Goal: Task Accomplishment & Management: Complete application form

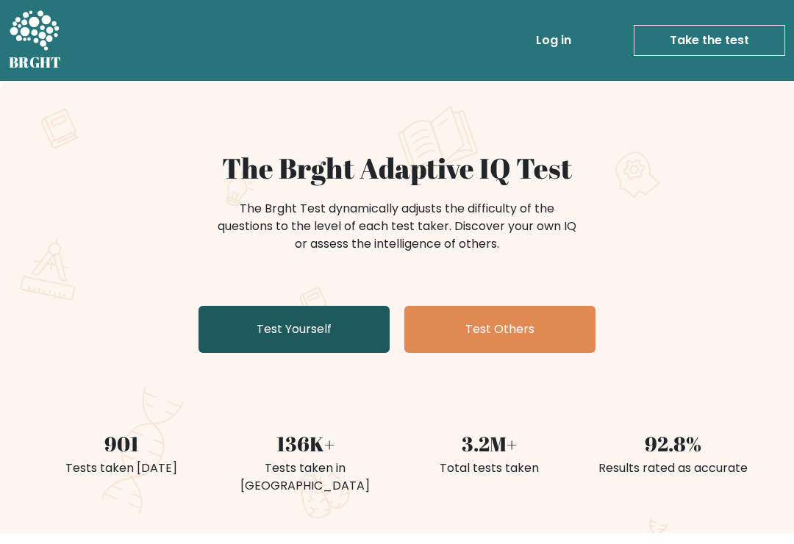
click at [293, 324] on link "Test Yourself" at bounding box center [294, 329] width 191 height 47
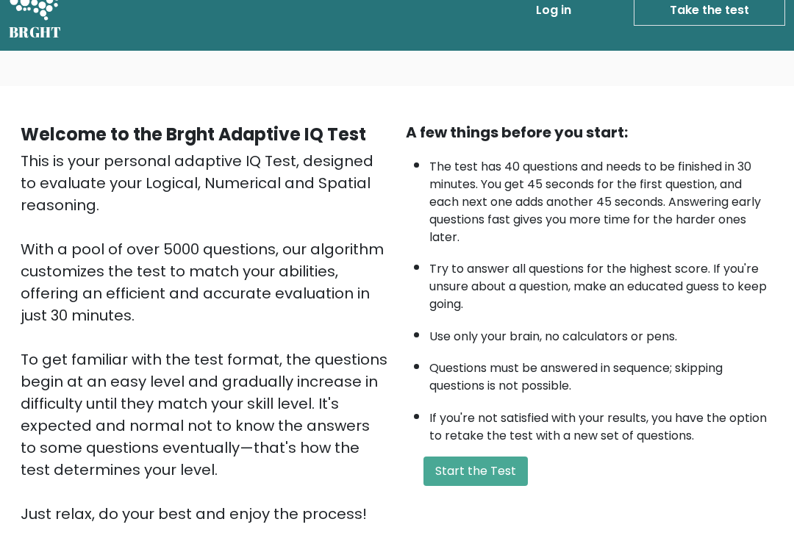
scroll to position [40, 0]
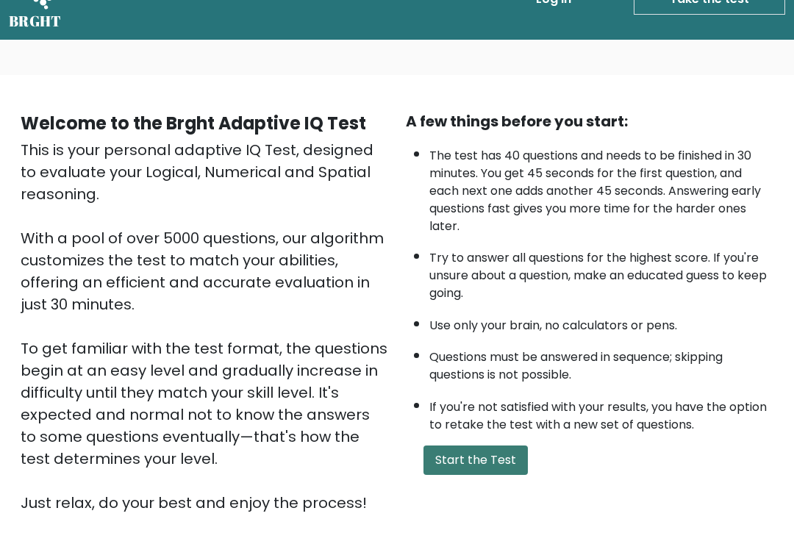
click at [501, 476] on button "Start the Test" at bounding box center [476, 460] width 104 height 29
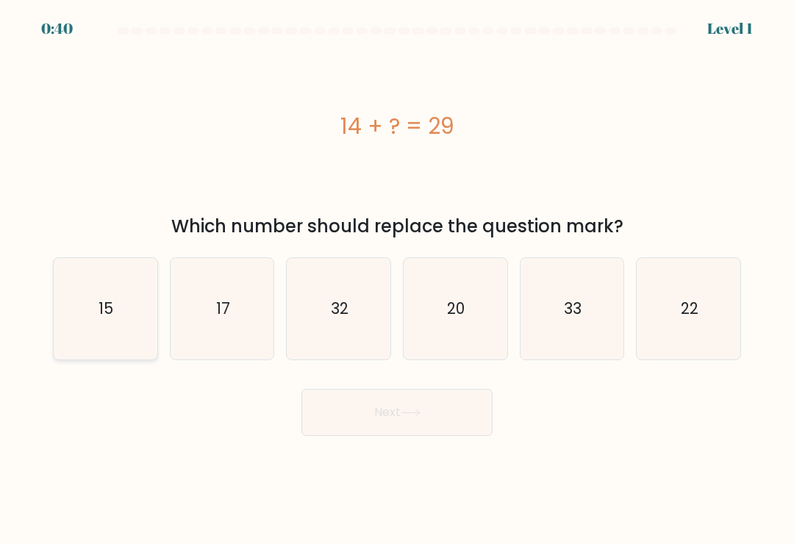
click at [107, 312] on text "15" at bounding box center [106, 308] width 15 height 21
click at [397, 279] on input "a. 15" at bounding box center [397, 275] width 1 height 7
radio input "true"
click at [478, 424] on button "Next" at bounding box center [396, 412] width 191 height 47
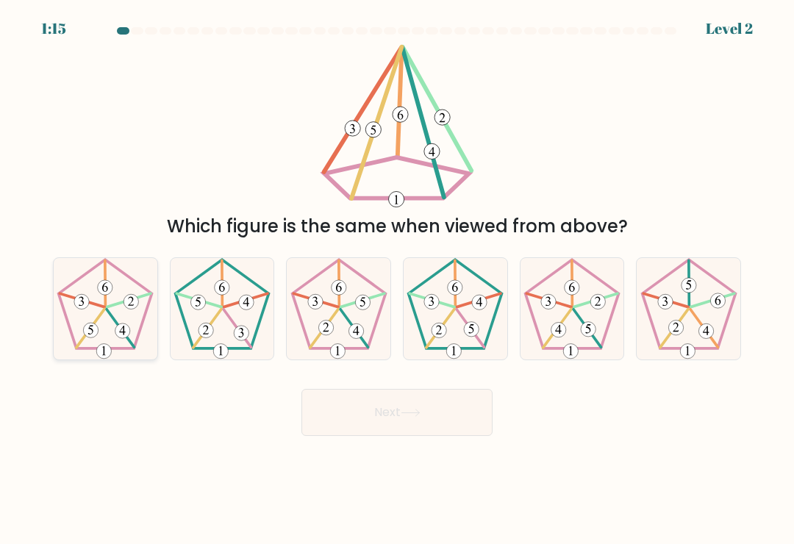
click at [93, 316] on icon at bounding box center [104, 308] width 101 height 101
click at [397, 279] on input "a." at bounding box center [397, 275] width 1 height 7
radio input "true"
click at [466, 422] on button "Next" at bounding box center [396, 412] width 191 height 47
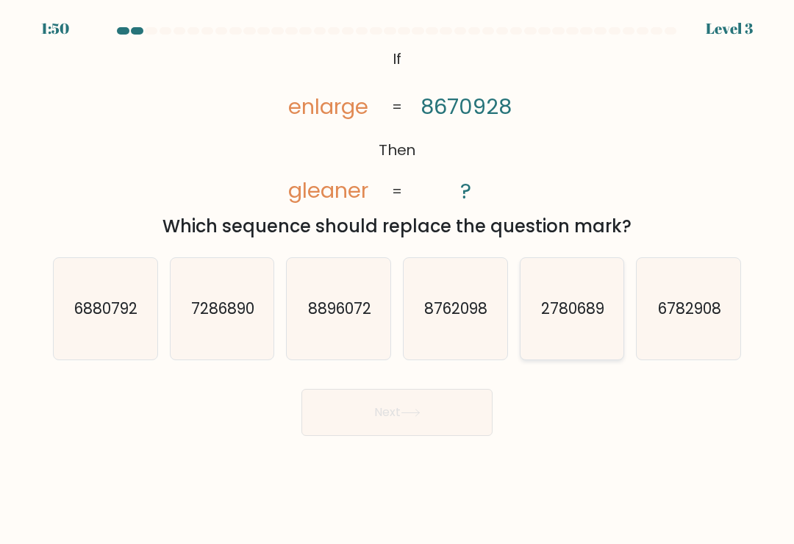
click at [584, 341] on icon "2780689" at bounding box center [571, 308] width 101 height 101
click at [398, 279] on input "e. 2780689" at bounding box center [397, 275] width 1 height 7
radio input "true"
click at [465, 435] on button "Next" at bounding box center [396, 412] width 191 height 47
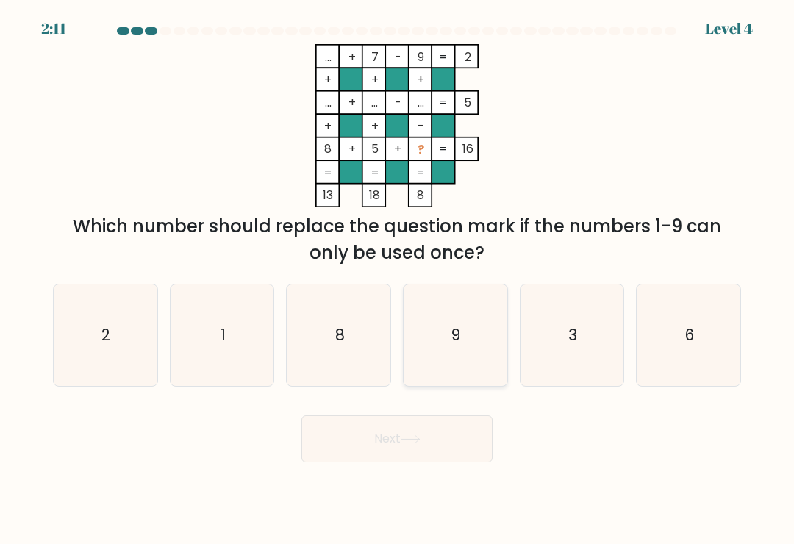
click at [487, 351] on icon "9" at bounding box center [454, 335] width 101 height 101
click at [398, 279] on input "d. 9" at bounding box center [397, 275] width 1 height 7
radio input "true"
click at [564, 349] on icon "3" at bounding box center [571, 335] width 101 height 101
click at [398, 279] on input "e. 3" at bounding box center [397, 275] width 1 height 7
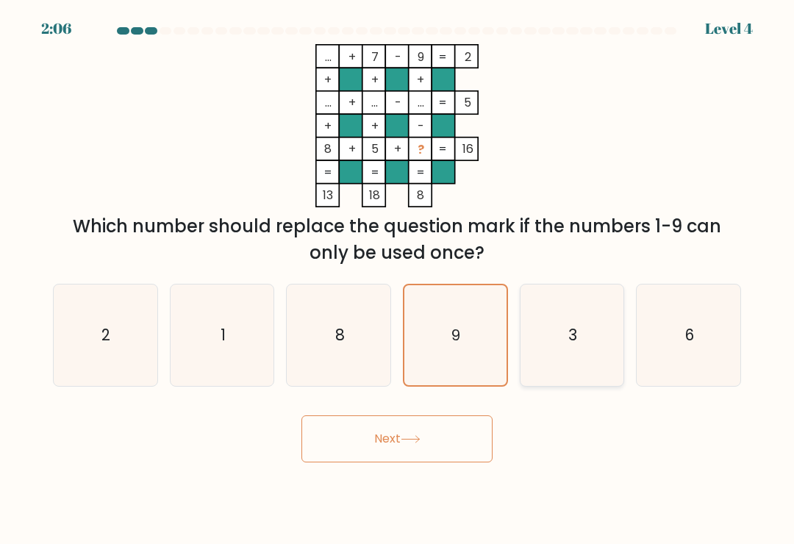
radio input "true"
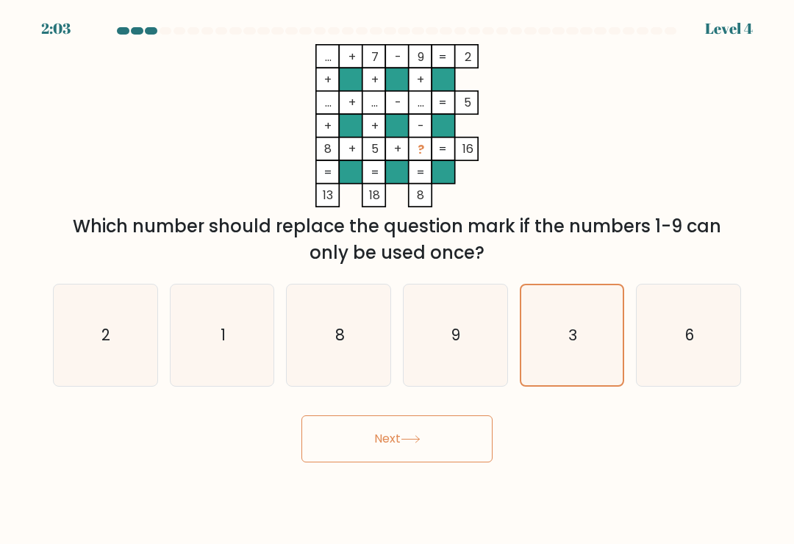
click at [463, 443] on button "Next" at bounding box center [396, 438] width 191 height 47
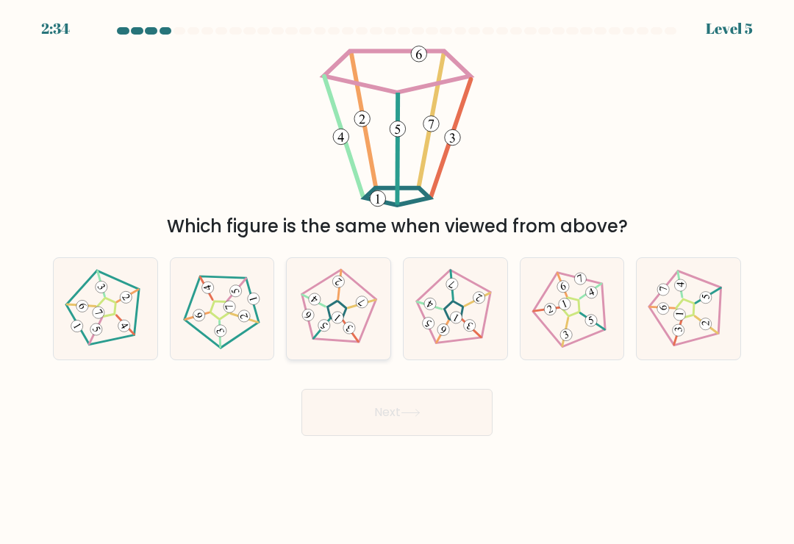
click at [335, 316] on icon at bounding box center [338, 308] width 81 height 81
click at [397, 279] on input "c." at bounding box center [397, 275] width 1 height 7
radio input "true"
click at [353, 416] on button "Next" at bounding box center [396, 412] width 191 height 47
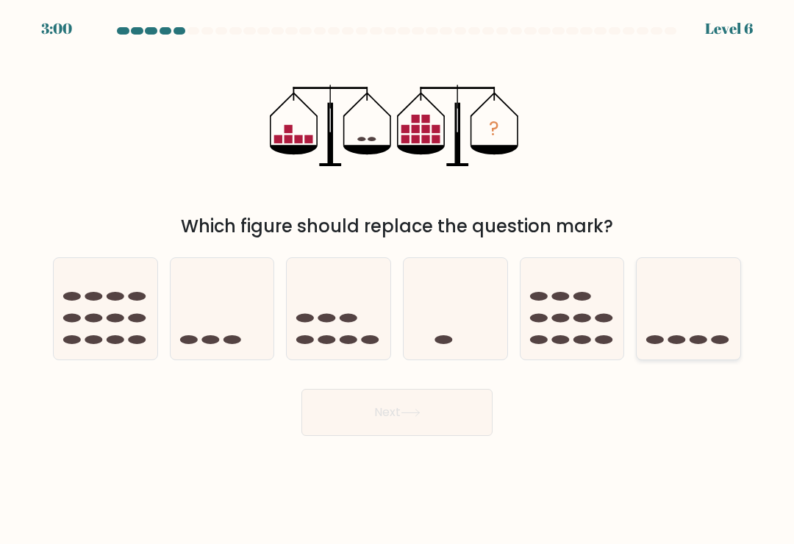
click at [726, 343] on icon at bounding box center [689, 309] width 104 height 86
click at [398, 279] on input "f." at bounding box center [397, 275] width 1 height 7
radio input "true"
click at [400, 436] on button "Next" at bounding box center [396, 412] width 191 height 47
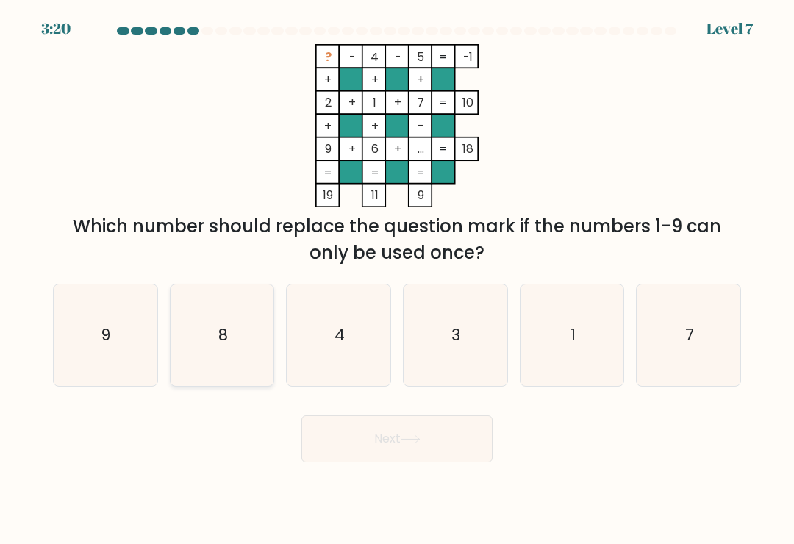
click at [215, 349] on icon "8" at bounding box center [221, 335] width 101 height 101
click at [397, 279] on input "b. 8" at bounding box center [397, 275] width 1 height 7
radio input "true"
click at [381, 448] on button "Next" at bounding box center [396, 438] width 191 height 47
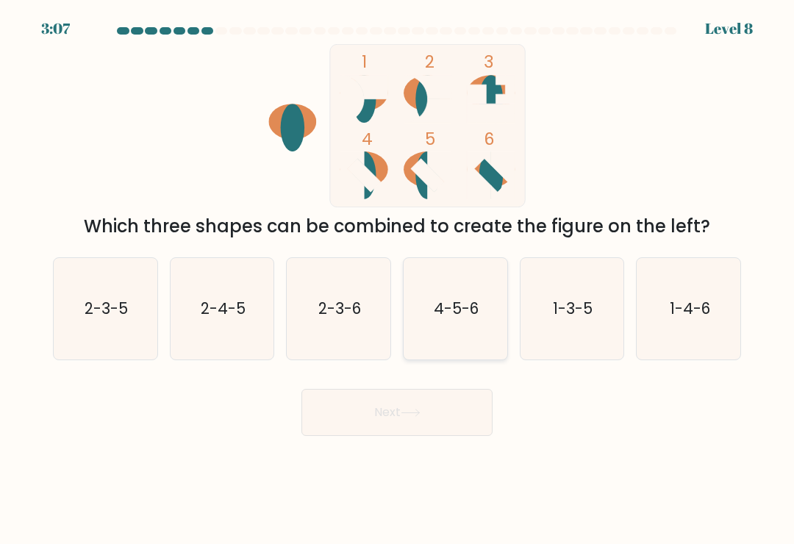
click at [430, 315] on icon "4-5-6" at bounding box center [454, 308] width 101 height 101
click at [398, 279] on input "d. 4-5-6" at bounding box center [397, 275] width 1 height 7
radio input "true"
click at [368, 426] on button "Next" at bounding box center [396, 412] width 191 height 47
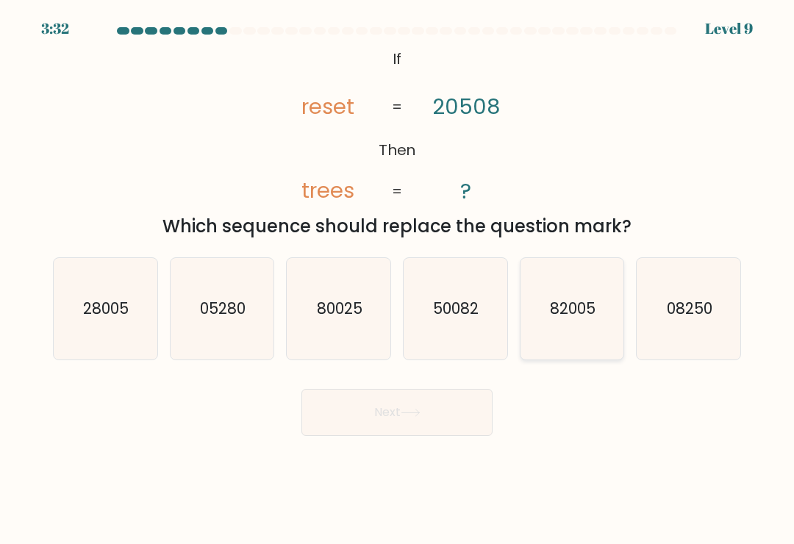
click at [552, 287] on icon "82005" at bounding box center [571, 308] width 101 height 101
click at [398, 279] on input "e. 82005" at bounding box center [397, 275] width 1 height 7
radio input "true"
click at [414, 435] on button "Next" at bounding box center [396, 412] width 191 height 47
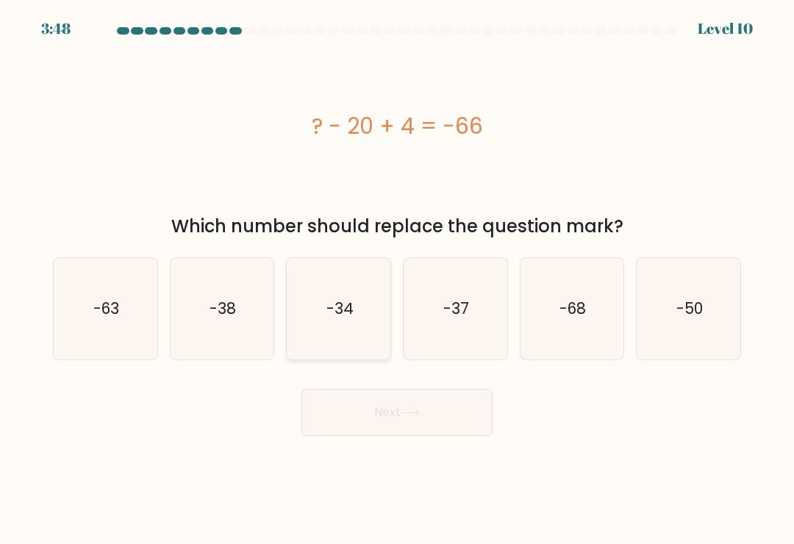
click at [332, 351] on icon "-34" at bounding box center [338, 308] width 101 height 101
click at [397, 279] on input "c. -34" at bounding box center [397, 275] width 1 height 7
radio input "true"
click at [271, 324] on icon "-38" at bounding box center [221, 308] width 101 height 101
click at [397, 279] on input "b. -38" at bounding box center [397, 275] width 1 height 7
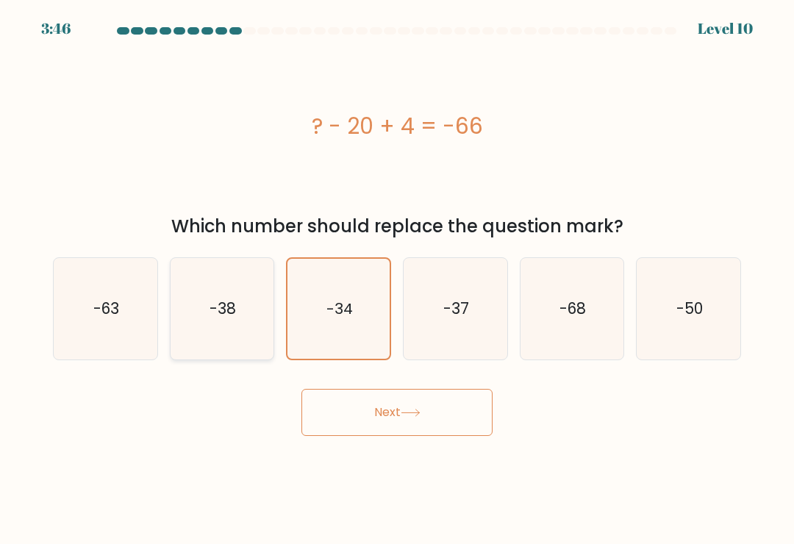
radio input "true"
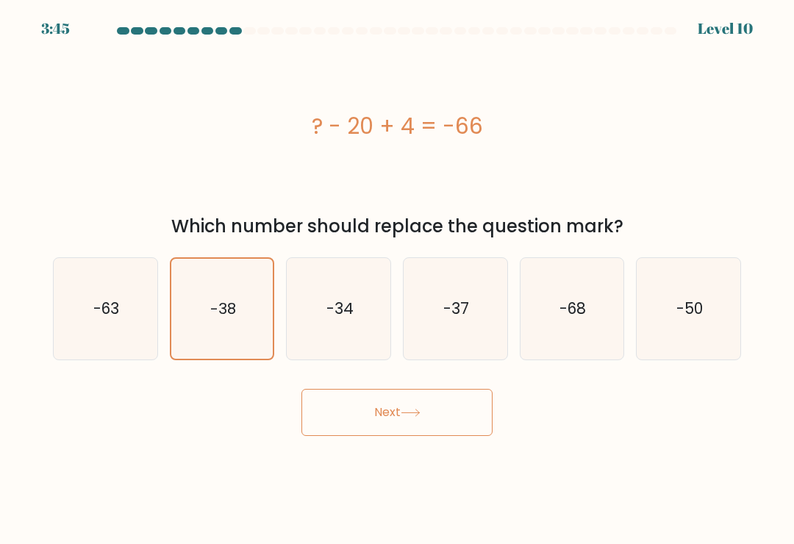
click at [349, 429] on button "Next" at bounding box center [396, 412] width 191 height 47
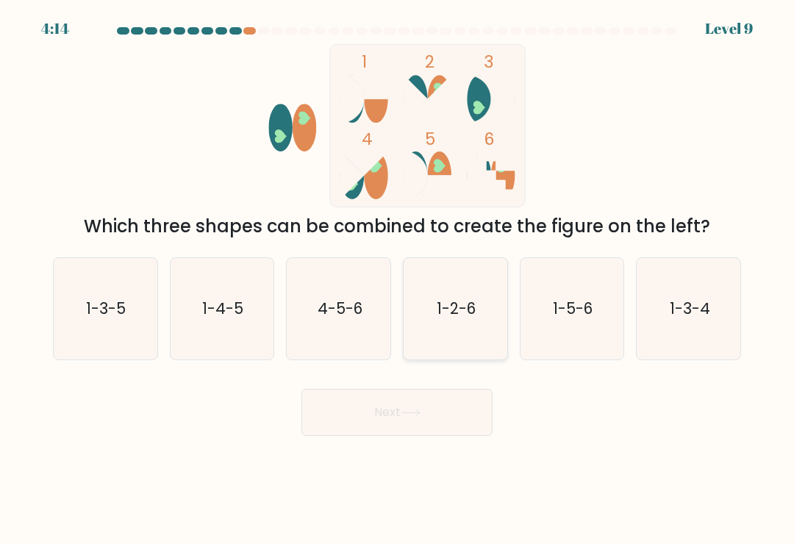
click at [472, 333] on icon "1-2-6" at bounding box center [454, 308] width 101 height 101
click at [398, 279] on input "d. 1-2-6" at bounding box center [397, 275] width 1 height 7
radio input "true"
click at [454, 436] on button "Next" at bounding box center [396, 412] width 191 height 47
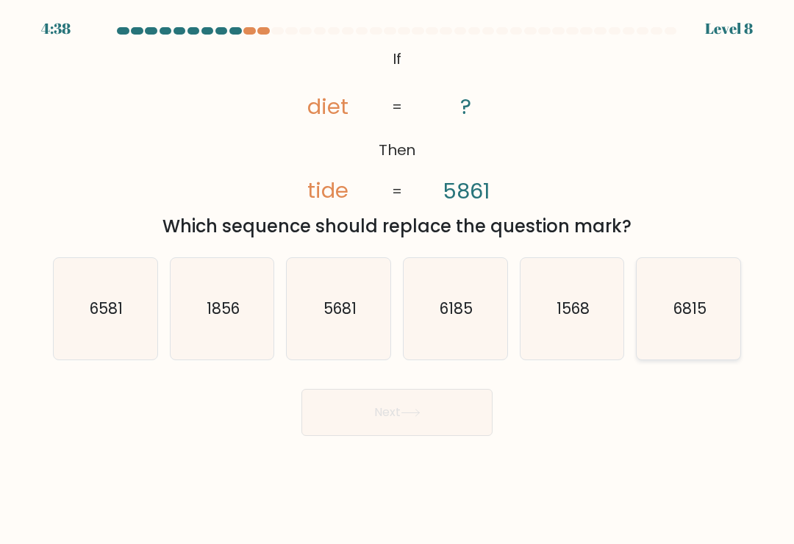
click at [663, 296] on icon "6815" at bounding box center [688, 308] width 101 height 101
click at [398, 279] on input "f. 6815" at bounding box center [397, 275] width 1 height 7
radio input "true"
click at [462, 415] on button "Next" at bounding box center [396, 412] width 191 height 47
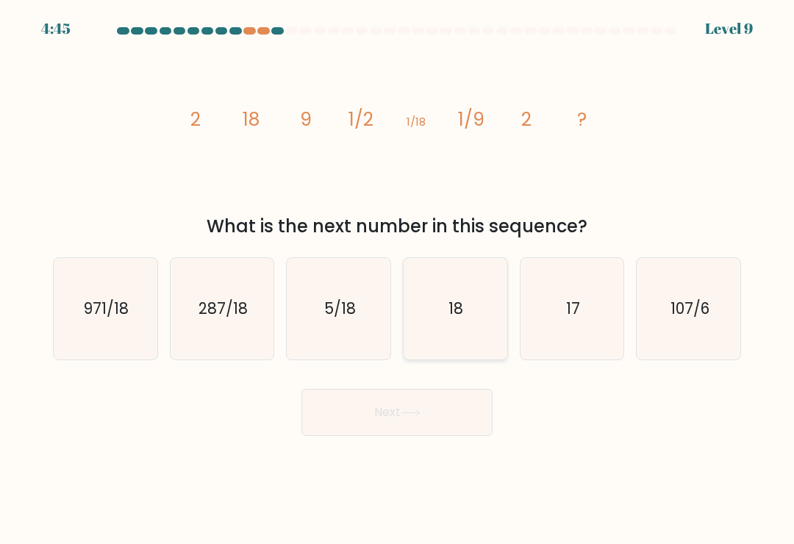
click at [434, 331] on icon "18" at bounding box center [454, 308] width 101 height 101
click at [398, 279] on input "d. 18" at bounding box center [397, 275] width 1 height 7
radio input "true"
click at [389, 436] on button "Next" at bounding box center [396, 412] width 191 height 47
click at [387, 432] on button "Next" at bounding box center [396, 412] width 191 height 47
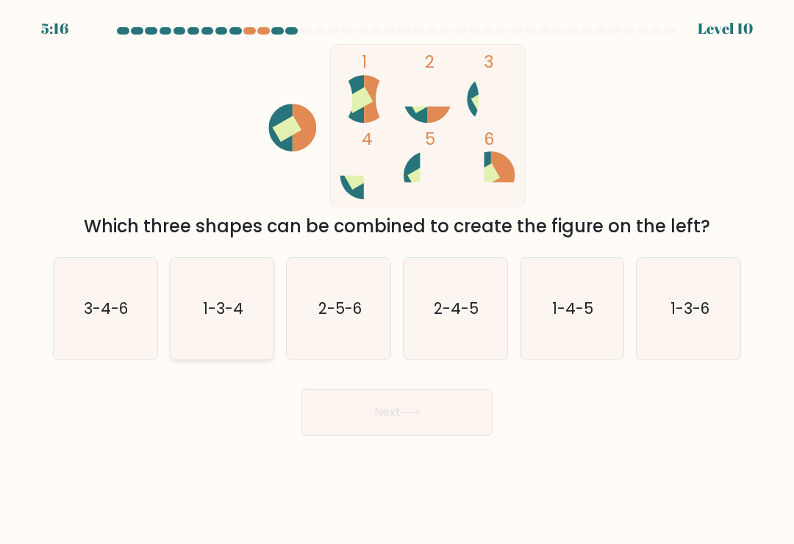
click at [226, 319] on text "1-3-4" at bounding box center [223, 308] width 40 height 21
click at [397, 279] on input "b. 1-3-4" at bounding box center [397, 275] width 1 height 7
radio input "true"
click at [696, 298] on icon "1-3-6" at bounding box center [688, 308] width 101 height 101
click at [398, 279] on input "f. 1-3-6" at bounding box center [397, 275] width 1 height 7
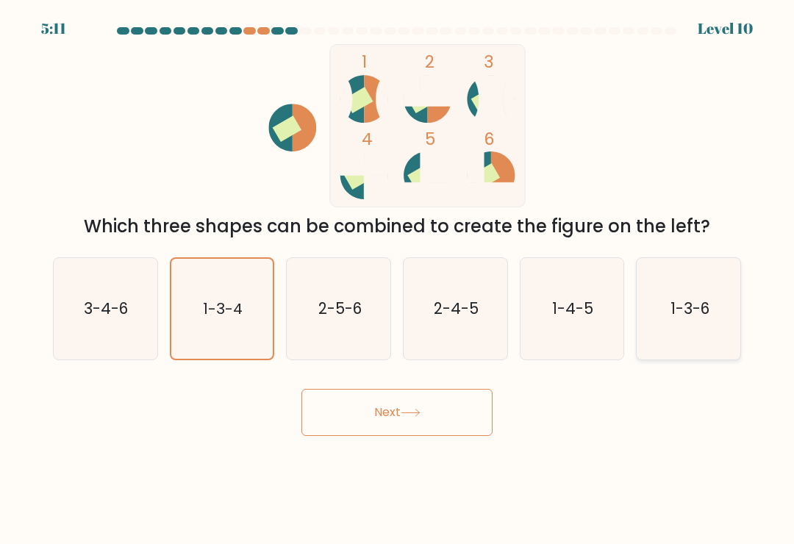
radio input "true"
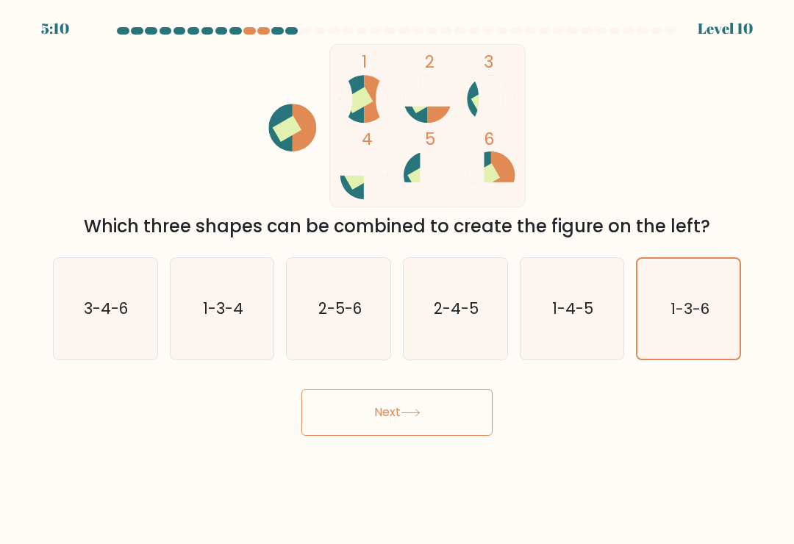
click at [320, 429] on button "Next" at bounding box center [396, 412] width 191 height 47
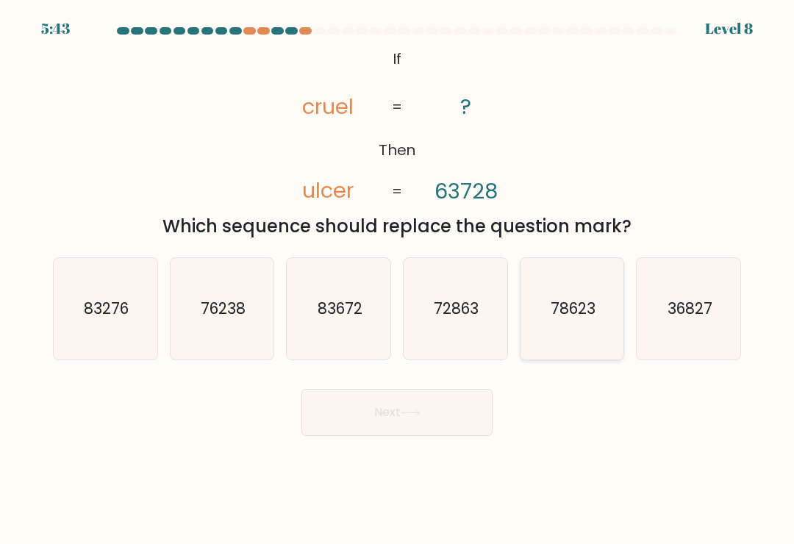
click at [539, 308] on icon "78623" at bounding box center [571, 308] width 101 height 101
click at [398, 279] on input "e. 78623" at bounding box center [397, 275] width 1 height 7
radio input "true"
click at [479, 430] on button "Next" at bounding box center [396, 412] width 191 height 47
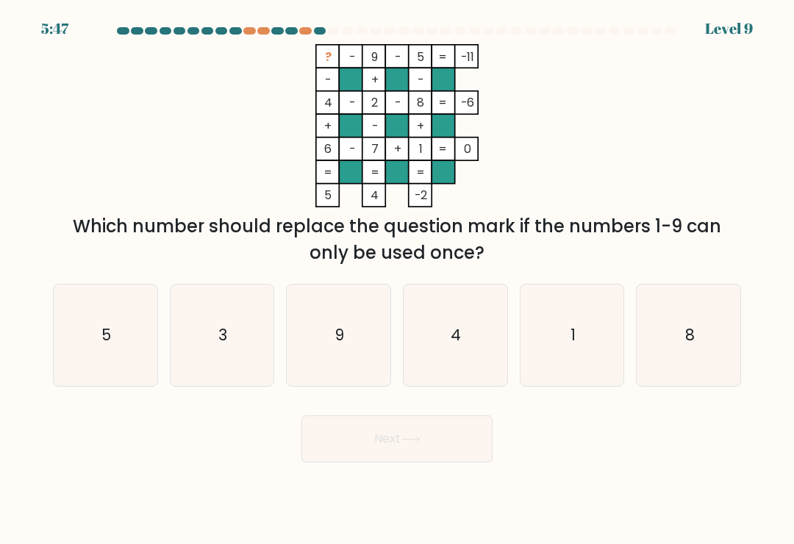
click at [768, 501] on body "5:47 Level 9" at bounding box center [397, 272] width 794 height 544
drag, startPoint x: 768, startPoint y: 501, endPoint x: 443, endPoint y: 249, distance: 411.8
click at [443, 249] on html "5:24 Level 9" at bounding box center [397, 272] width 794 height 544
click at [443, 249] on div "Which number should replace the question mark if the numbers 1-9 can only be us…" at bounding box center [397, 239] width 671 height 53
